Goal: Find specific page/section

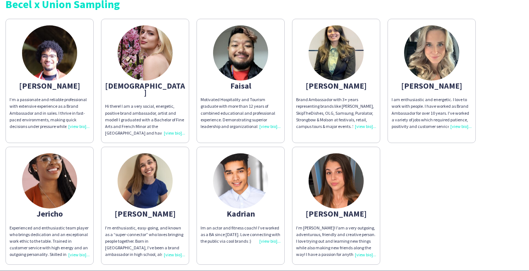
scroll to position [13, 0]
